Goal: Use online tool/utility: Utilize a website feature to perform a specific function

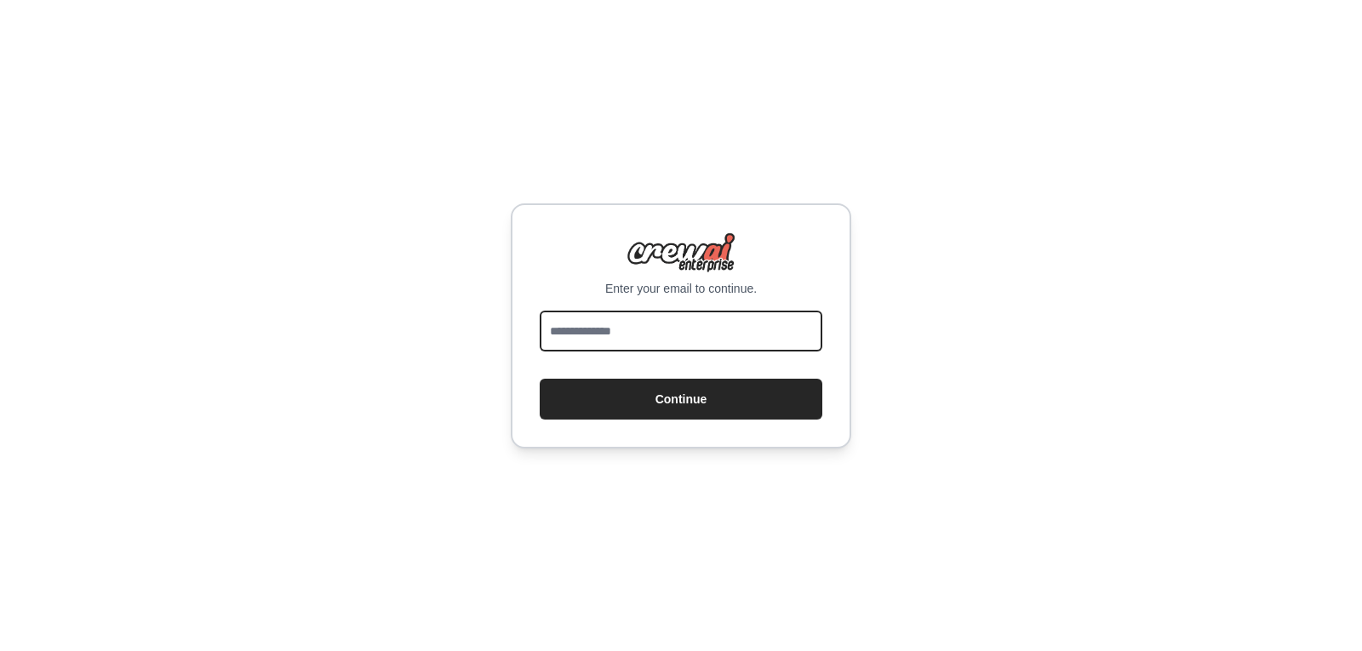
click at [776, 325] on input "email" at bounding box center [681, 331] width 283 height 41
type input "**********"
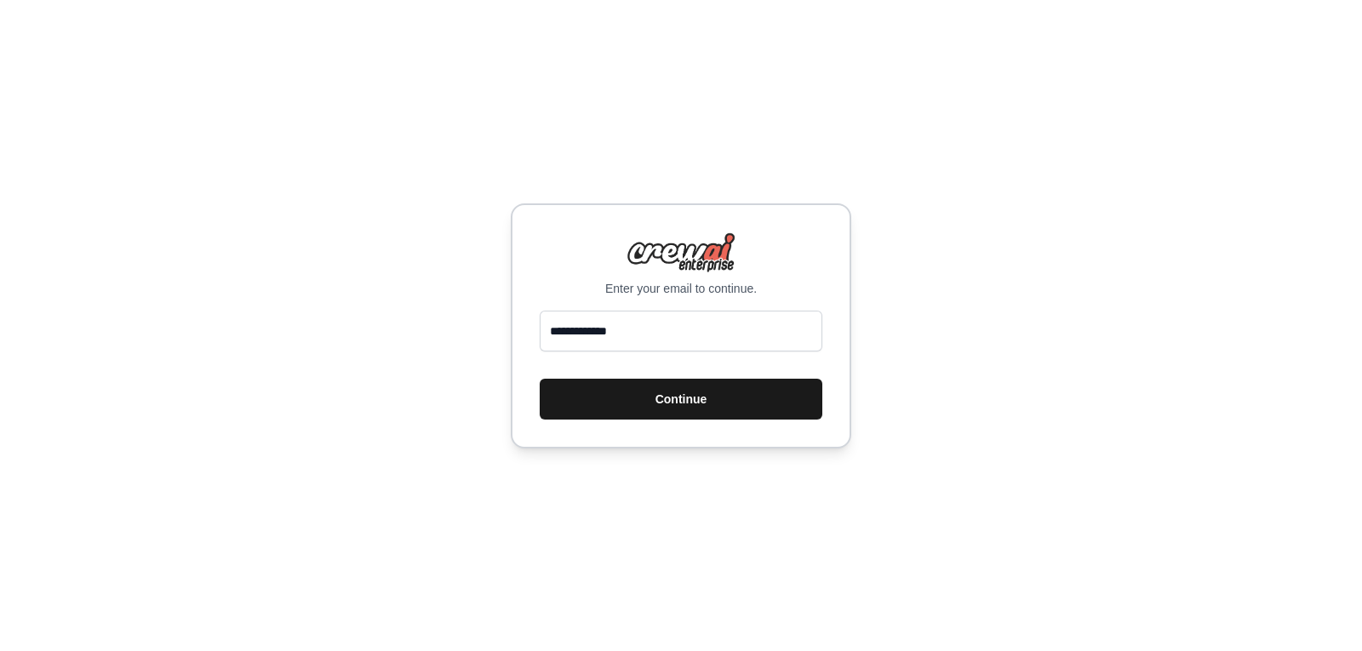
click at [702, 415] on button "Continue" at bounding box center [681, 399] width 283 height 41
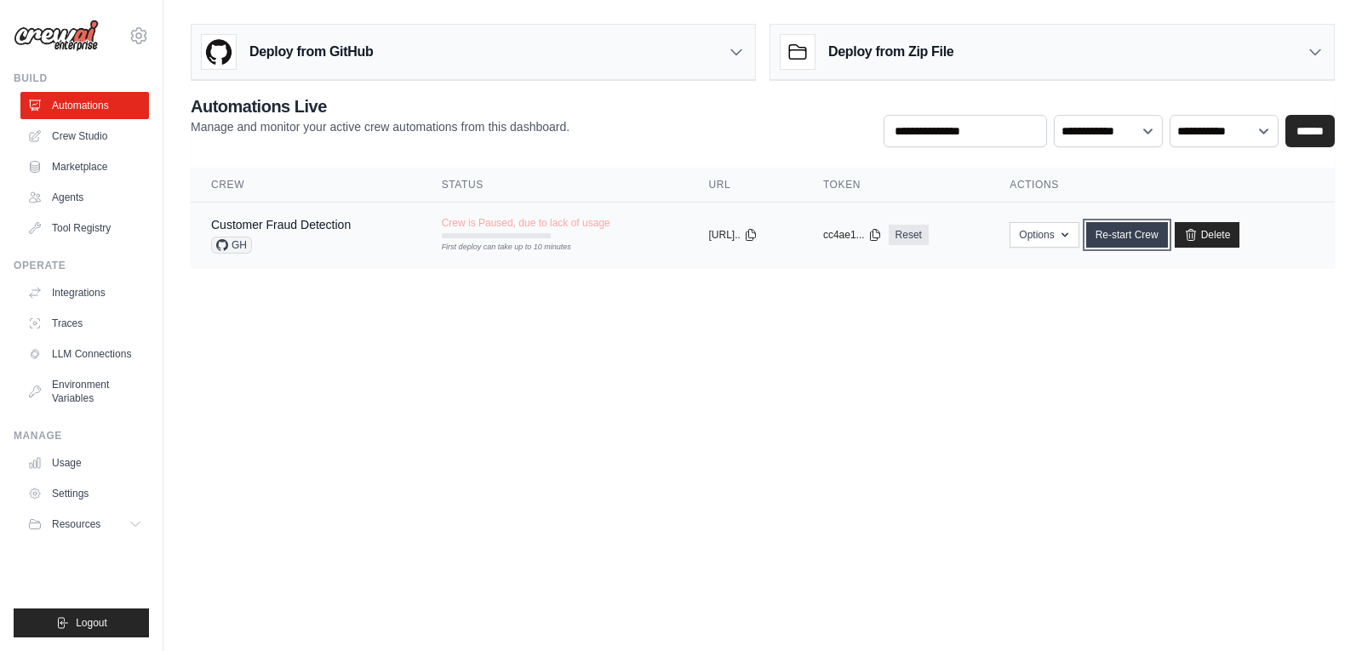
click at [1146, 235] on link "Re-start Crew" at bounding box center [1127, 235] width 82 height 26
